Goal: Task Accomplishment & Management: Manage account settings

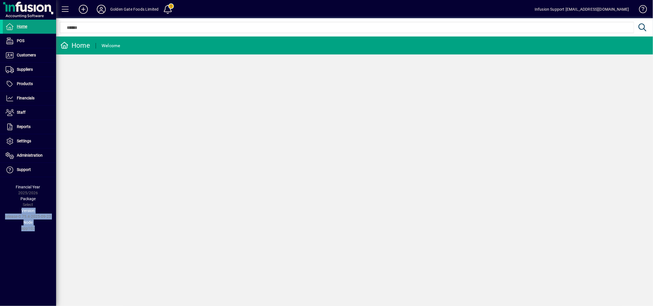
drag, startPoint x: 44, startPoint y: 237, endPoint x: 1, endPoint y: 210, distance: 50.4
click at [1, 210] on div "Home POS Customers Invoices Payments Quotes Backorders Communications Suppliers…" at bounding box center [28, 153] width 56 height 306
copy div "Version release-0.75.4-2025-09-23 Node app102"
click at [33, 254] on div "Home POS Customers Invoices Payments Quotes Backorders Communications Suppliers…" at bounding box center [28, 153] width 56 height 306
click at [102, 10] on icon at bounding box center [101, 9] width 11 height 9
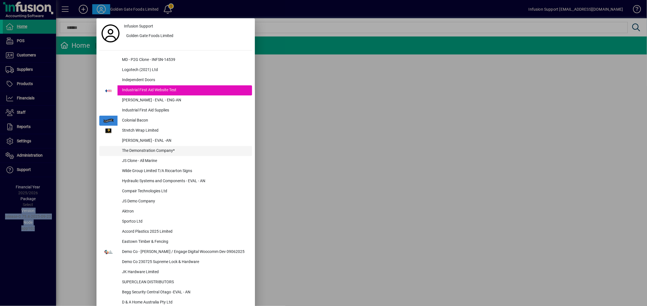
click at [165, 151] on div "The Demonstration Company*" at bounding box center [185, 151] width 135 height 10
